Goal: Navigation & Orientation: Find specific page/section

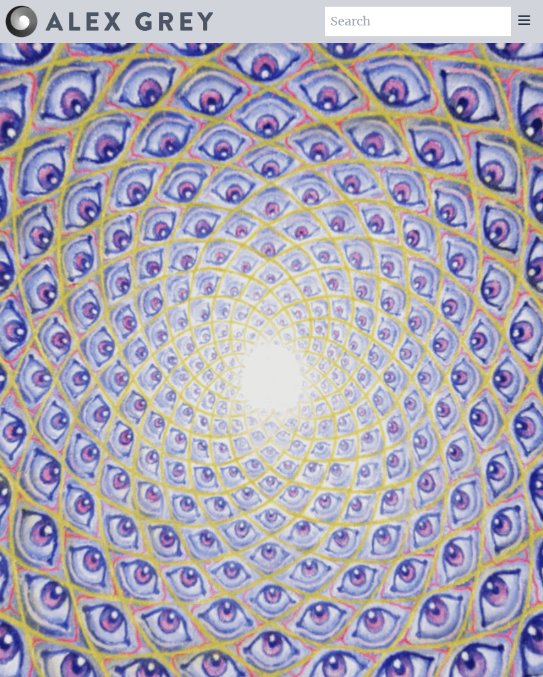
click at [542, 3] on div "Art Writings About" at bounding box center [271, 21] width 543 height 43
click at [524, 19] on icon at bounding box center [524, 20] width 16 height 16
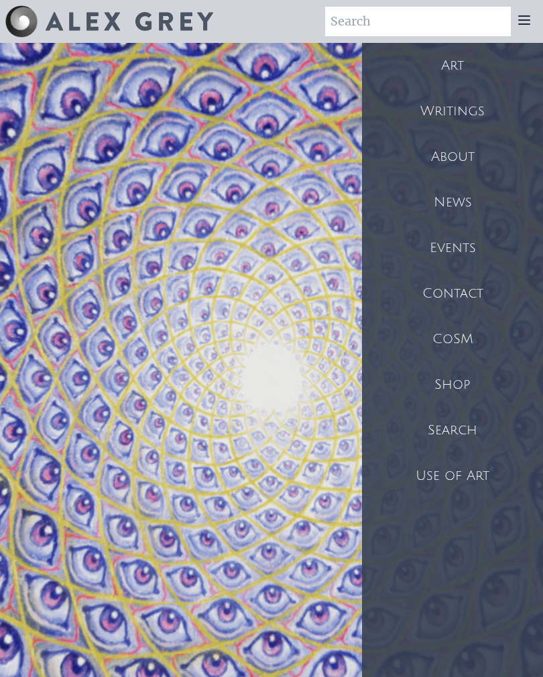
click at [471, 245] on div "Events" at bounding box center [452, 248] width 181 height 46
